Goal: Task Accomplishment & Management: Use online tool/utility

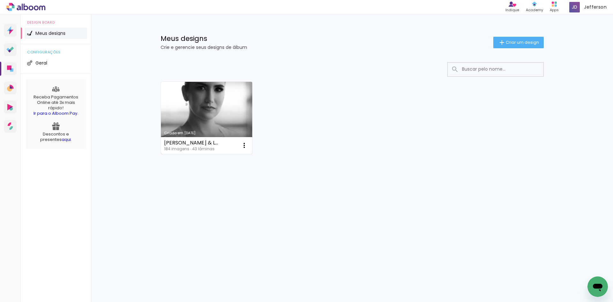
click at [209, 129] on link "Criado em [DATE]" at bounding box center [207, 118] width 92 height 72
drag, startPoint x: 164, startPoint y: 145, endPoint x: 204, endPoint y: 143, distance: 39.6
click at [204, 143] on div "[PERSON_NAME] & Leandro" at bounding box center [192, 142] width 56 height 5
drag, startPoint x: 220, startPoint y: 143, endPoint x: 162, endPoint y: 141, distance: 57.8
click at [162, 141] on div "Bianca & Leandro 184 imagens ∙ 43 lâminas Abrir Fazer uma cópia Excluir" at bounding box center [207, 145] width 92 height 17
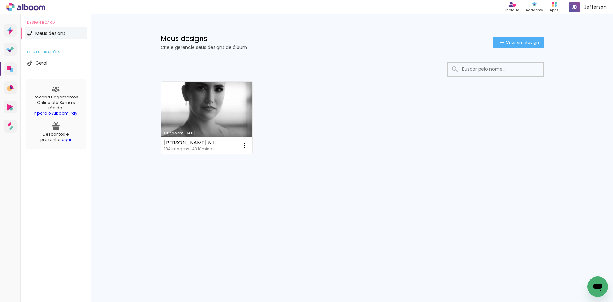
click at [226, 110] on link "Criado em [DATE]" at bounding box center [207, 118] width 92 height 72
